Goal: Task Accomplishment & Management: Use online tool/utility

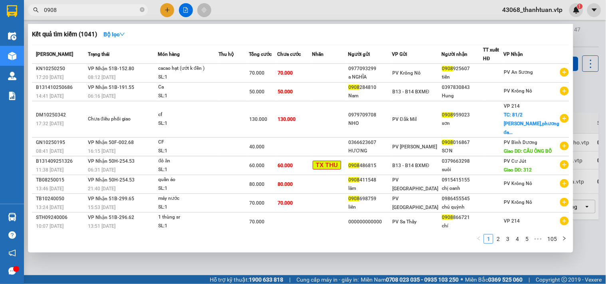
drag, startPoint x: 79, startPoint y: 14, endPoint x: 73, endPoint y: 16, distance: 5.8
click at [73, 16] on div "Kết quả tìm kiếm ( 1041 ) Bộ lọc Mã ĐH Trạng thái Món hàng Thu hộ Tổng cước Chư…" at bounding box center [78, 10] width 156 height 14
click at [250, 268] on div at bounding box center [303, 142] width 606 height 284
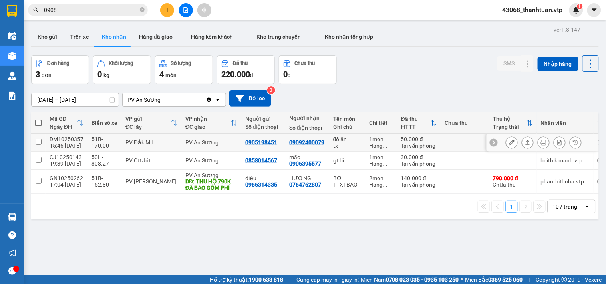
click at [453, 142] on td at bounding box center [465, 143] width 48 height 18
checkbox input "true"
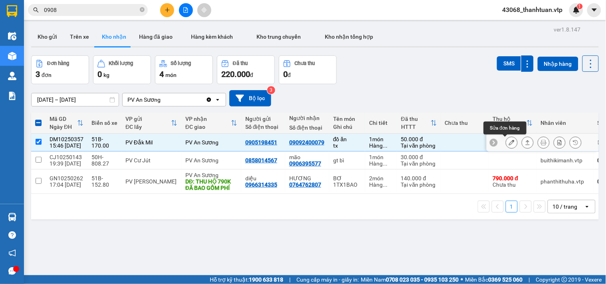
click at [509, 143] on icon at bounding box center [512, 143] width 6 height 6
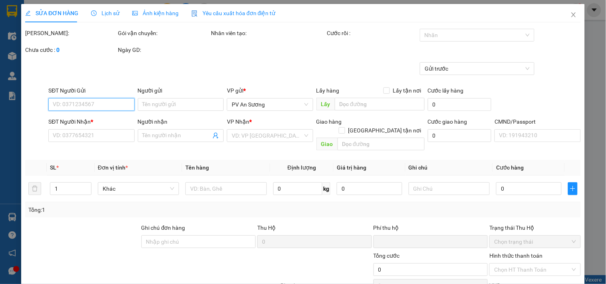
type input "2.500"
type input "0905198451"
type input "09092400079"
type input "0"
type input "50.000"
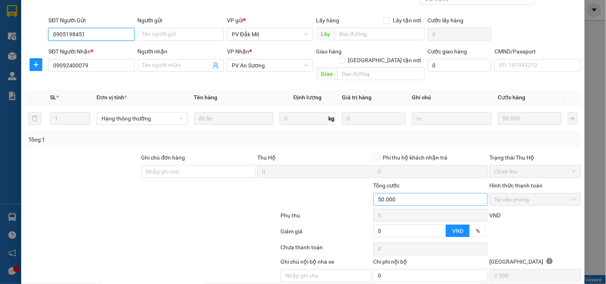
scroll to position [94, 0]
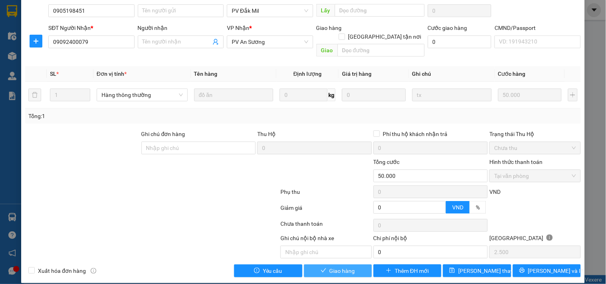
click at [334, 267] on span "Giao hàng" at bounding box center [343, 271] width 26 height 9
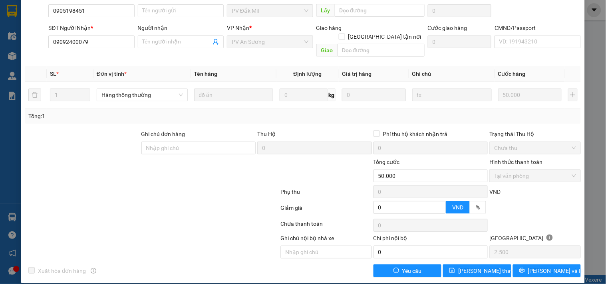
scroll to position [0, 0]
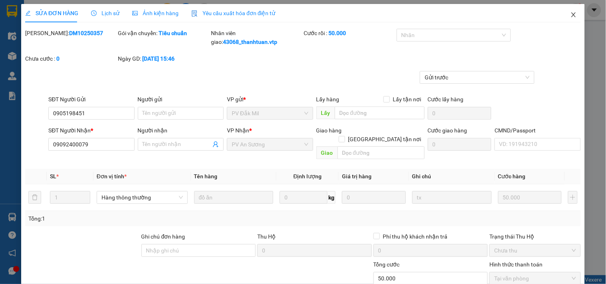
click at [570, 14] on icon "close" at bounding box center [573, 15] width 6 height 6
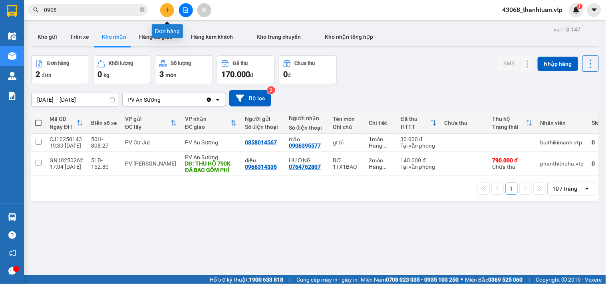
click at [168, 12] on icon "plus" at bounding box center [168, 10] width 6 height 6
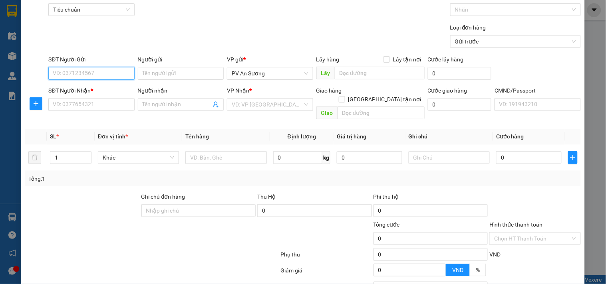
scroll to position [89, 0]
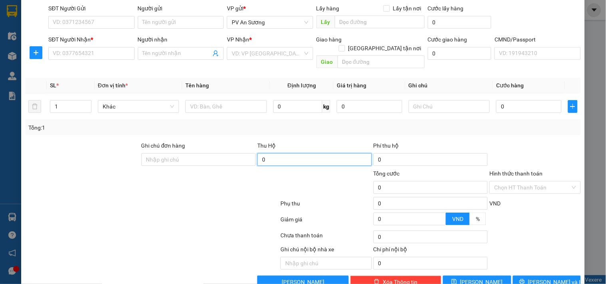
click at [290, 153] on input "0" at bounding box center [314, 159] width 115 height 13
click at [334, 183] on div at bounding box center [326, 183] width 93 height 28
type input "0"
type input "71.000.000"
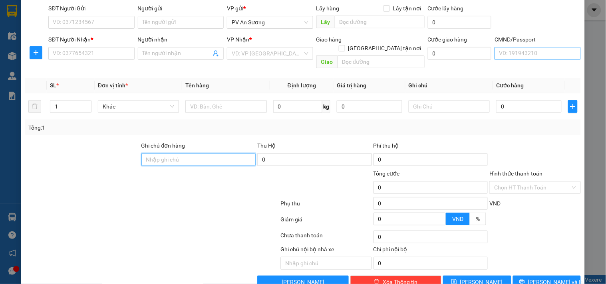
scroll to position [0, 0]
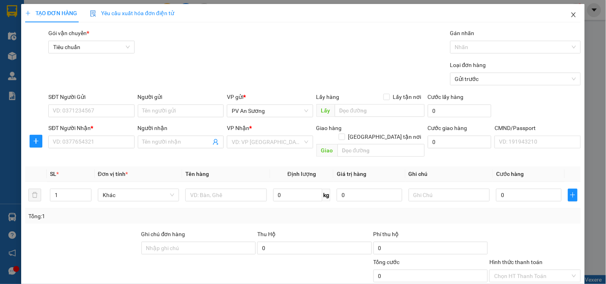
click at [570, 16] on icon "close" at bounding box center [573, 15] width 6 height 6
